Goal: Navigation & Orientation: Understand site structure

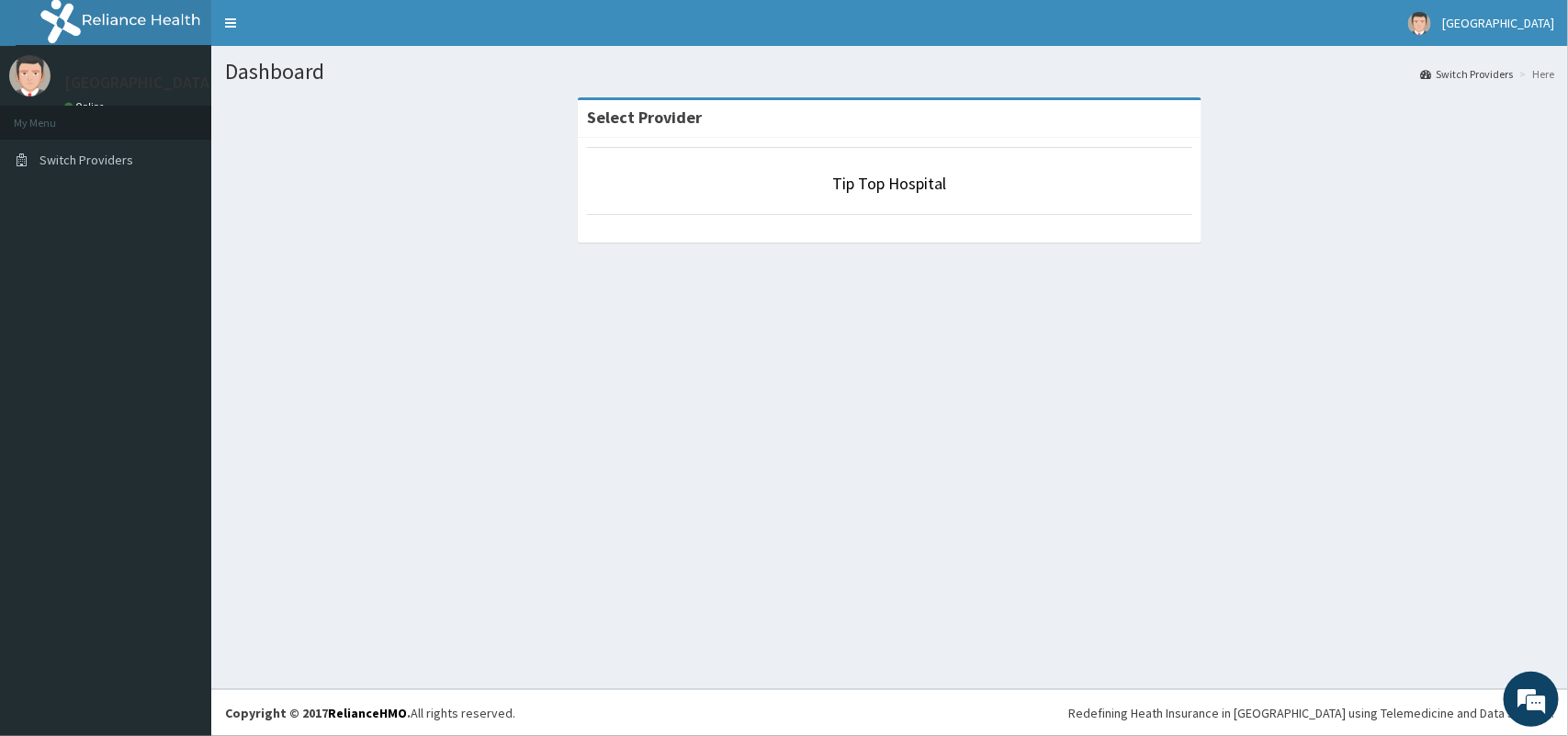
click at [60, 118] on li "My Menu" at bounding box center [105, 123] width 212 height 34
click at [20, 118] on li "My Menu" at bounding box center [105, 123] width 212 height 34
click at [31, 67] on img at bounding box center [30, 76] width 41 height 41
click at [108, 15] on img at bounding box center [129, 23] width 229 height 46
